Goal: Information Seeking & Learning: Learn about a topic

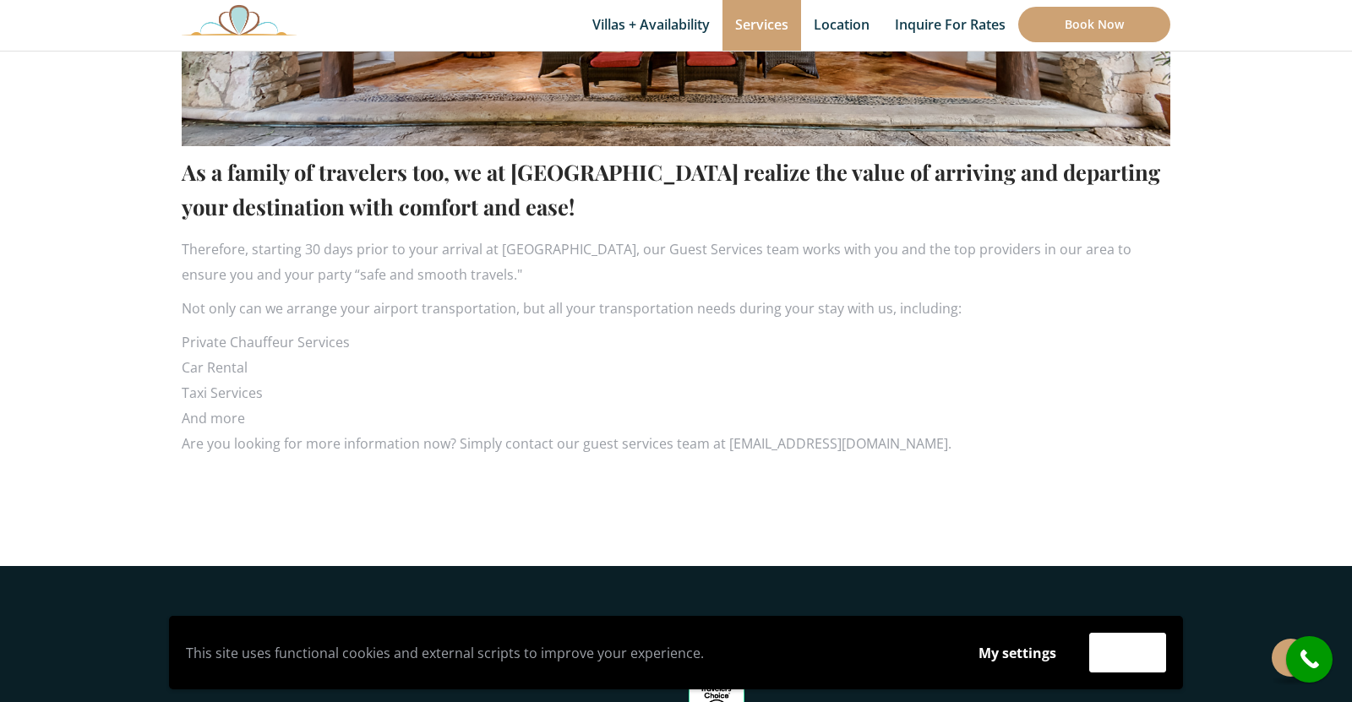
scroll to position [968, 0]
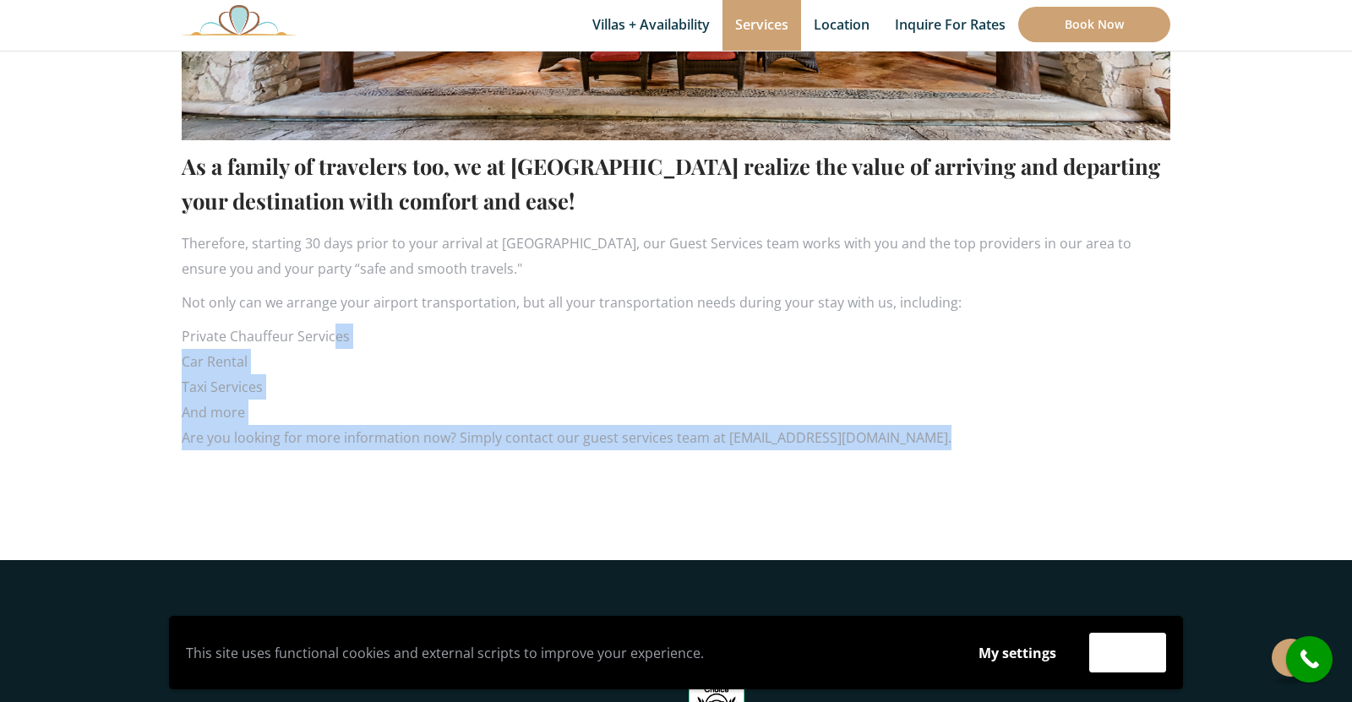
drag, startPoint x: 176, startPoint y: 337, endPoint x: 335, endPoint y: 324, distance: 160.2
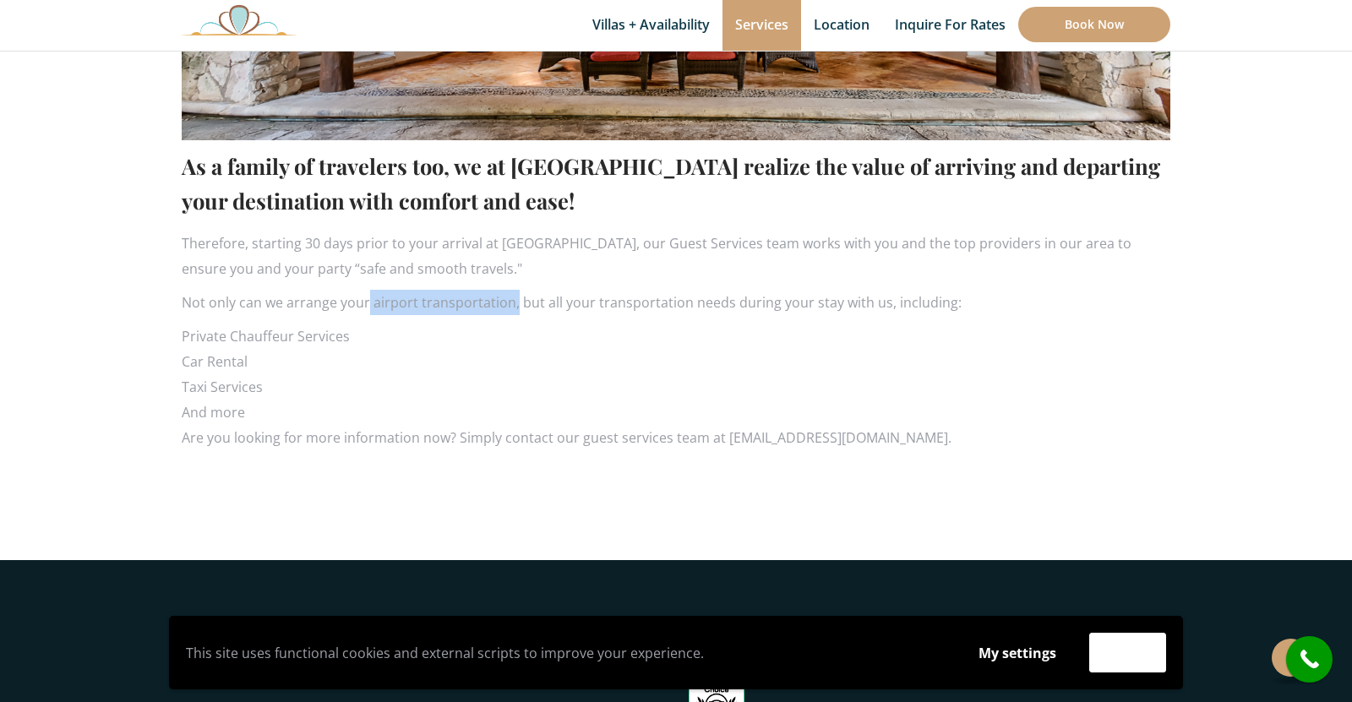
drag, startPoint x: 367, startPoint y: 303, endPoint x: 513, endPoint y: 311, distance: 145.5
click at [513, 311] on p "Not only can we arrange your airport transportation, but all your transportatio…" at bounding box center [676, 302] width 988 height 25
copy p "airport transportation,"
drag, startPoint x: 182, startPoint y: 334, endPoint x: 358, endPoint y: 329, distance: 175.8
click at [358, 329] on li "Private Chauffeur Services" at bounding box center [676, 336] width 988 height 25
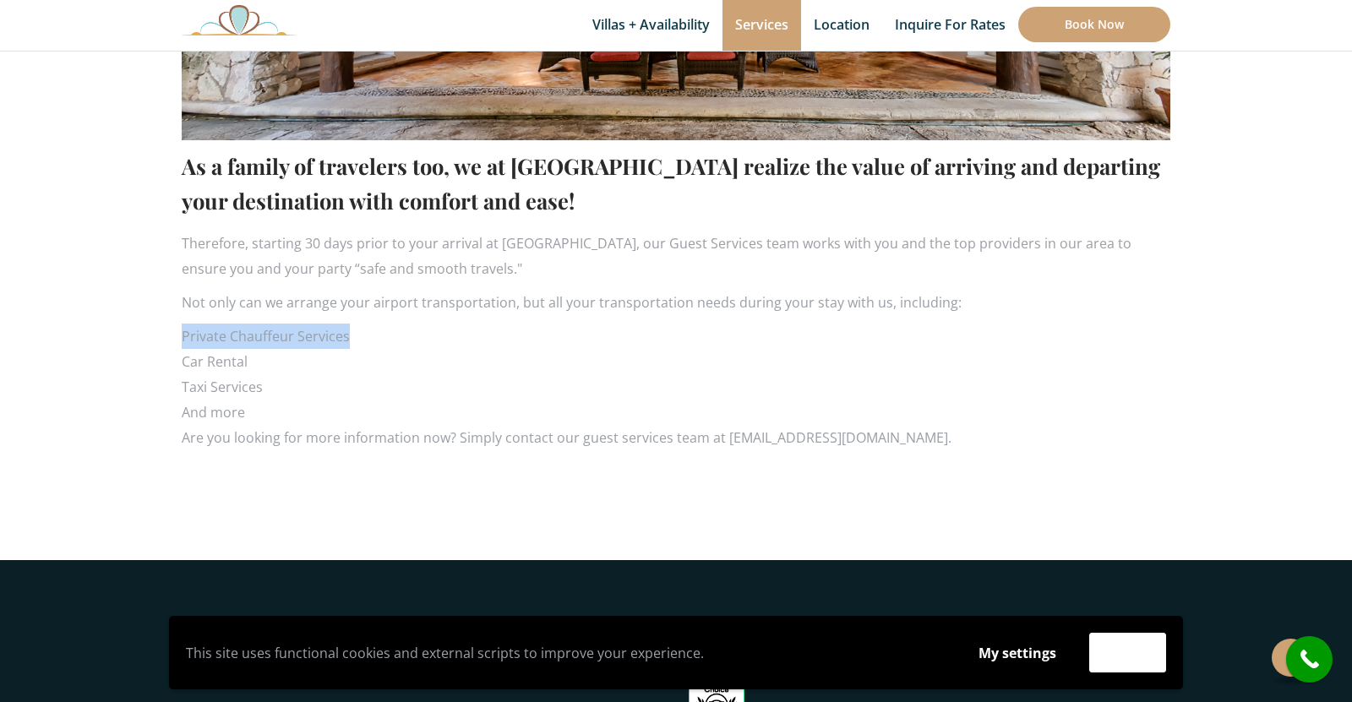
copy li "Private Chauffeur Services"
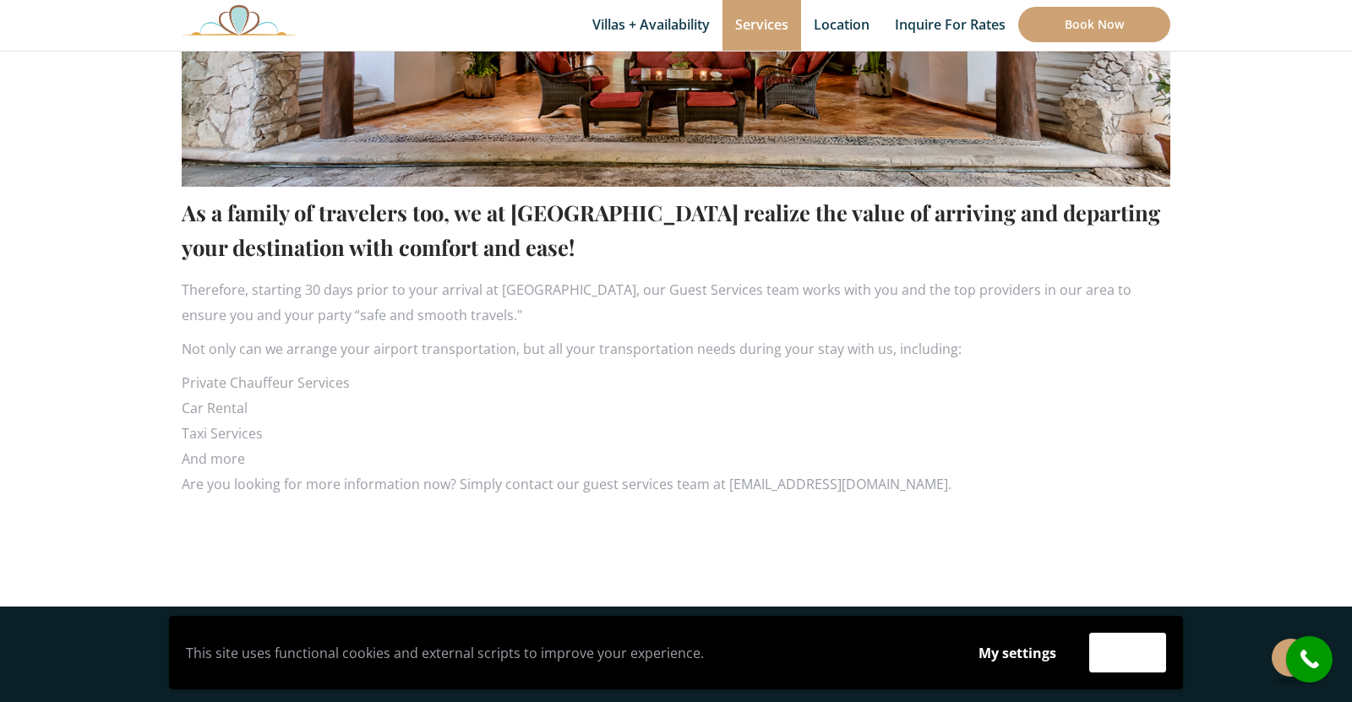
scroll to position [904, 0]
